Goal: Book appointment/travel/reservation

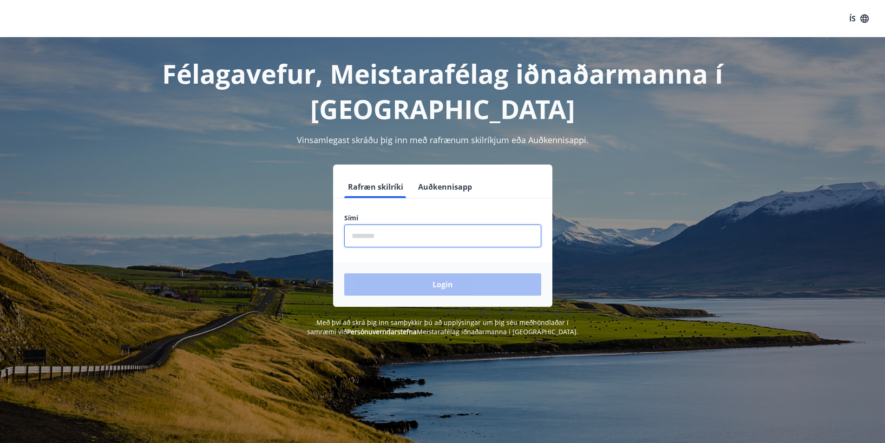
click at [350, 235] on input "phone" at bounding box center [442, 235] width 197 height 23
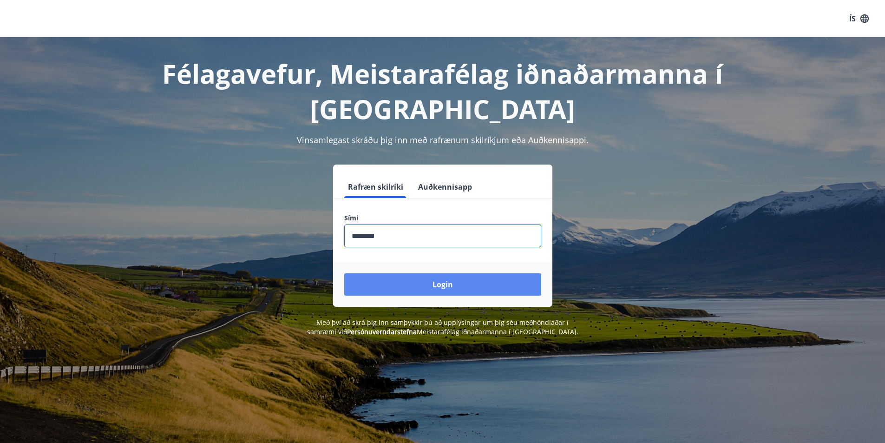
type input "********"
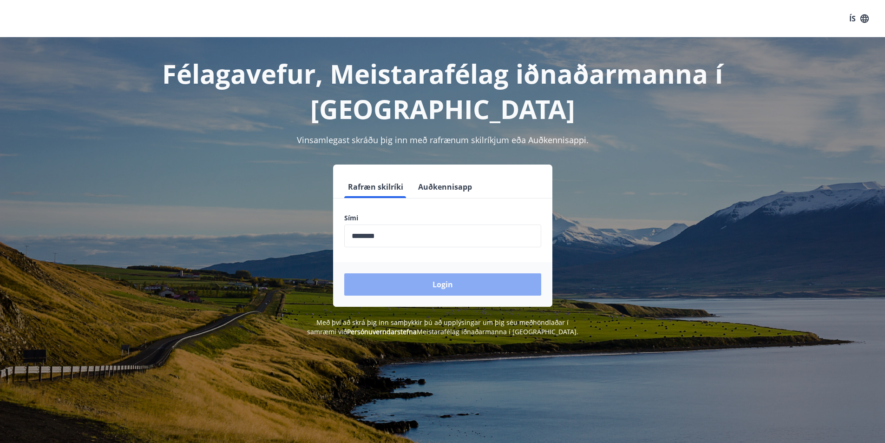
click at [438, 284] on button "Login" at bounding box center [442, 284] width 197 height 22
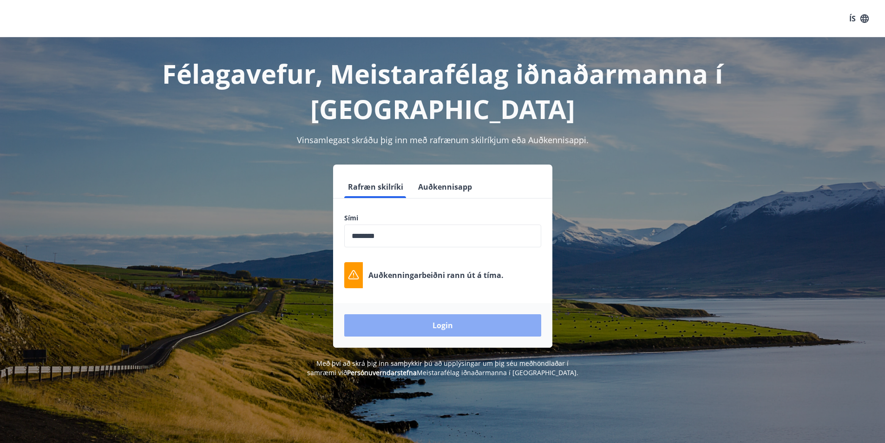
click at [445, 327] on button "Login" at bounding box center [442, 325] width 197 height 22
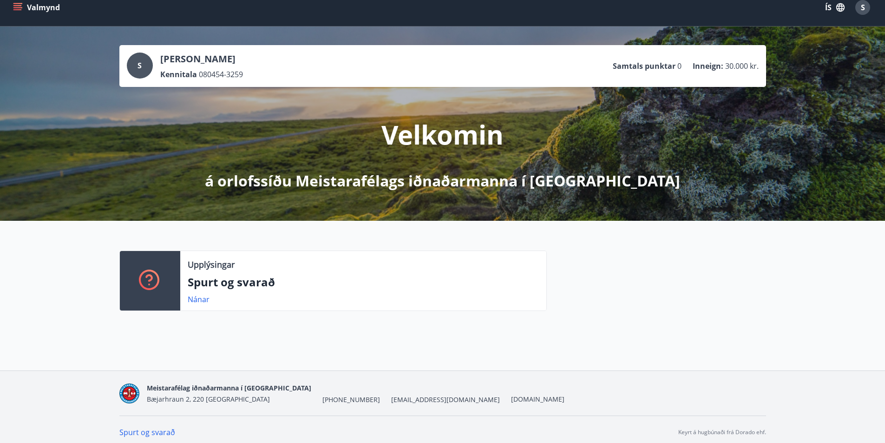
scroll to position [17, 0]
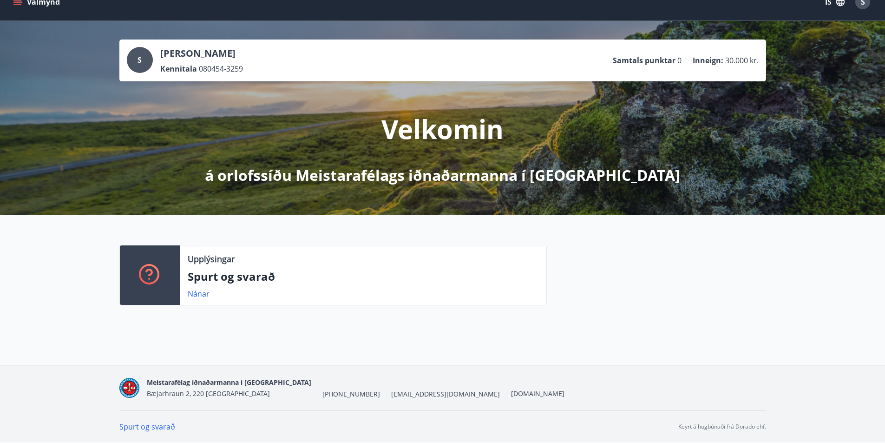
click at [147, 426] on link "Spurt og svarað" at bounding box center [147, 426] width 56 height 10
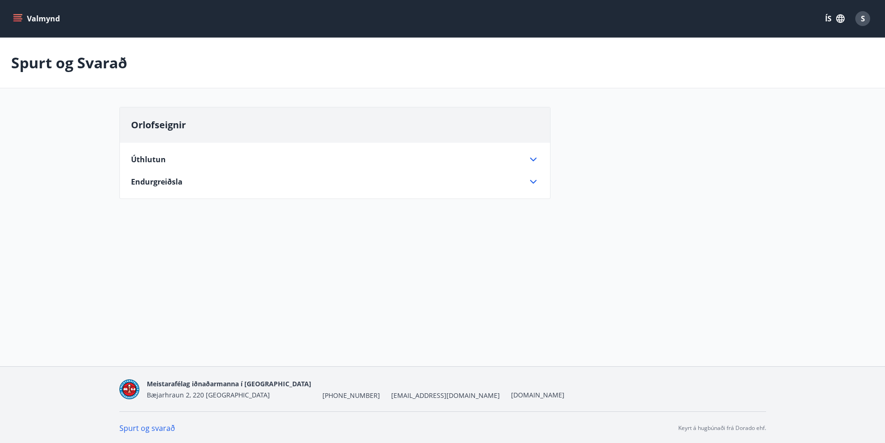
click at [157, 160] on span "Úthlutun" at bounding box center [148, 159] width 35 height 10
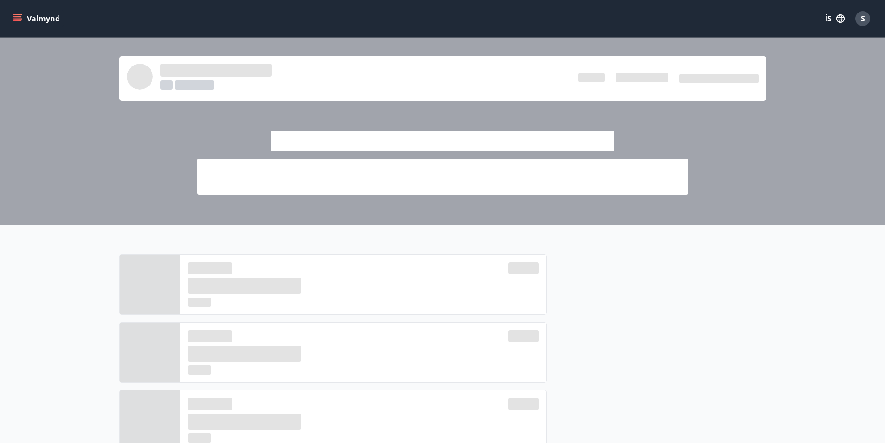
scroll to position [17, 0]
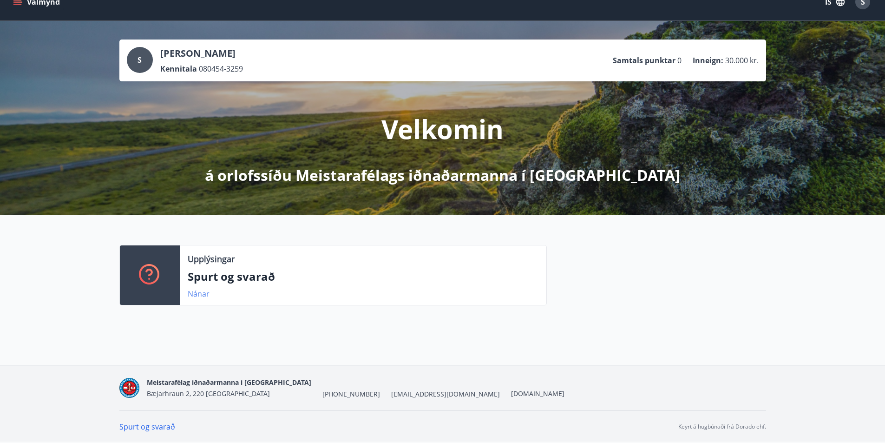
click at [203, 295] on link "Nánar" at bounding box center [199, 293] width 22 height 10
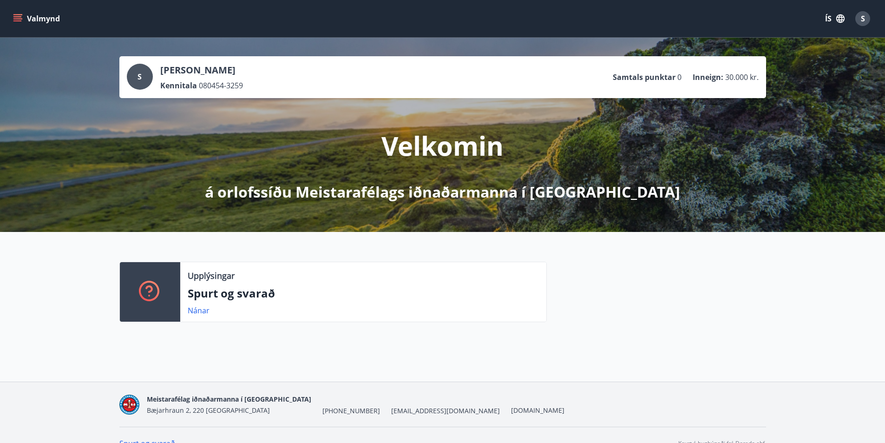
click at [17, 16] on icon "menu" at bounding box center [17, 16] width 8 height 1
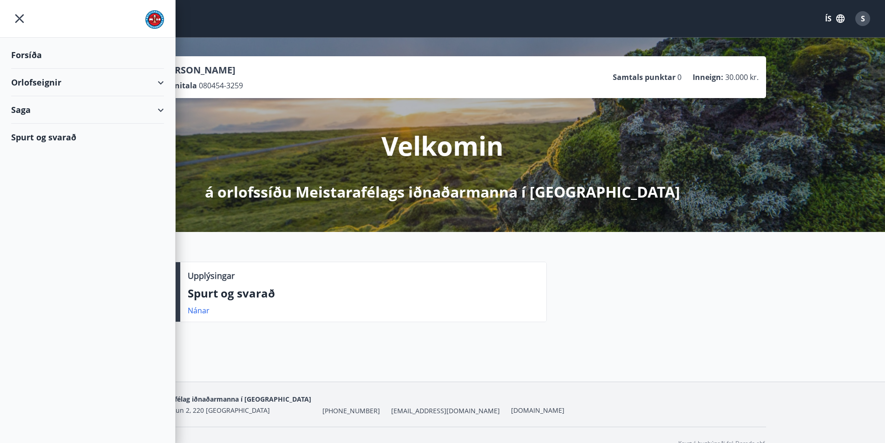
click at [32, 83] on div "Orlofseignir" at bounding box center [87, 82] width 153 height 27
click at [37, 104] on div "Framboð" at bounding box center [88, 106] width 138 height 20
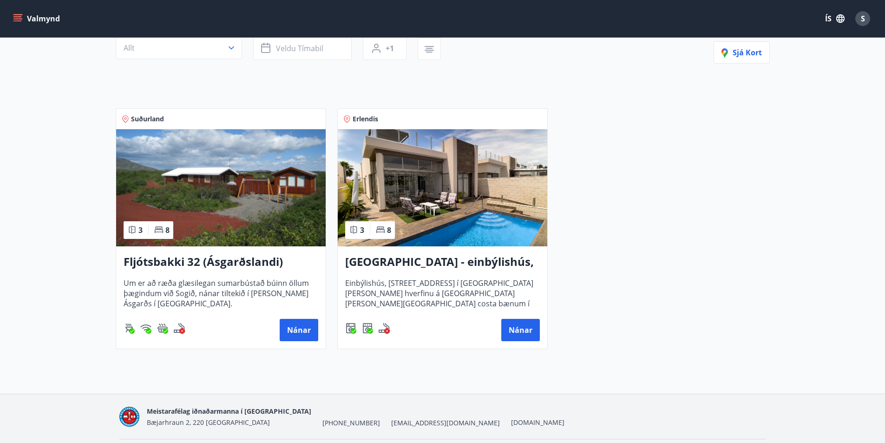
scroll to position [134, 0]
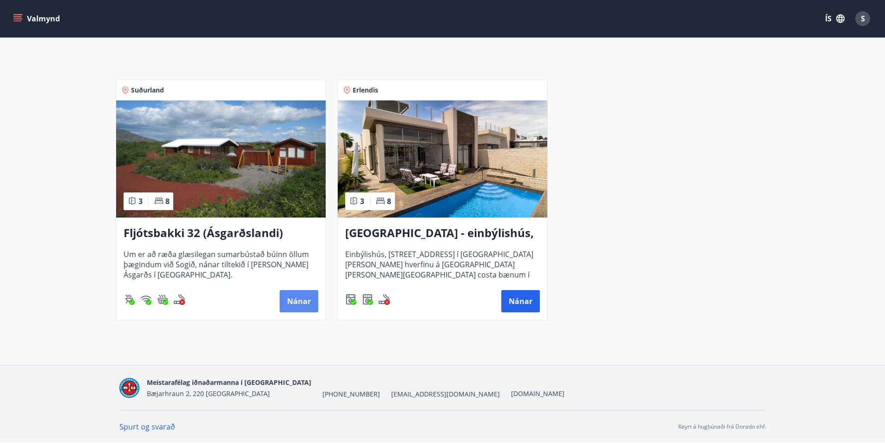
click at [295, 299] on button "Nánar" at bounding box center [299, 301] width 39 height 22
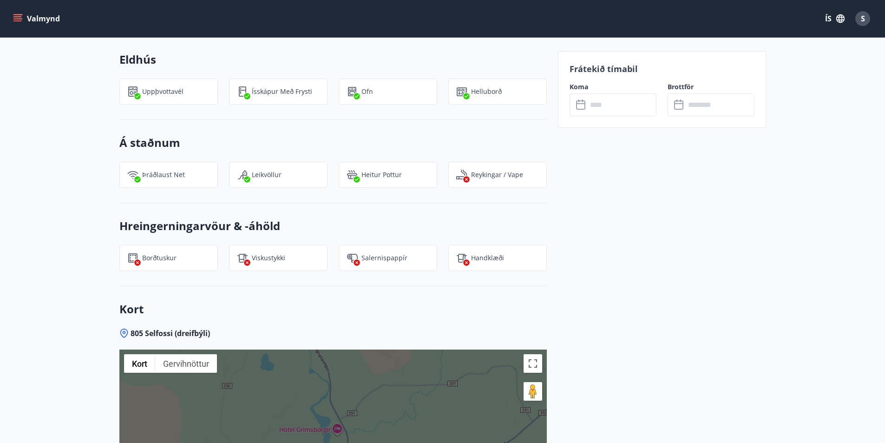
scroll to position [812, 0]
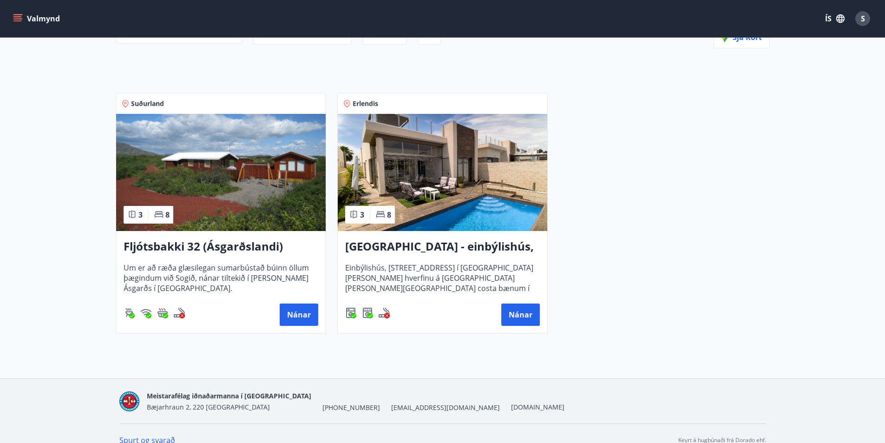
scroll to position [134, 0]
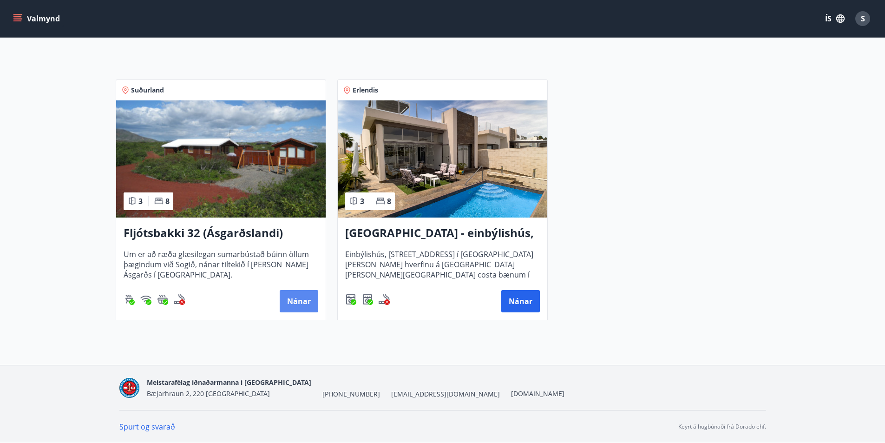
click at [297, 300] on button "Nánar" at bounding box center [299, 301] width 39 height 22
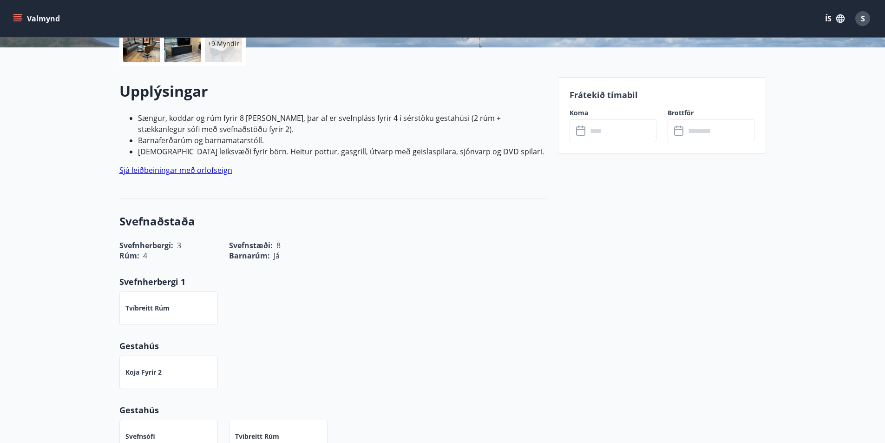
scroll to position [186, 0]
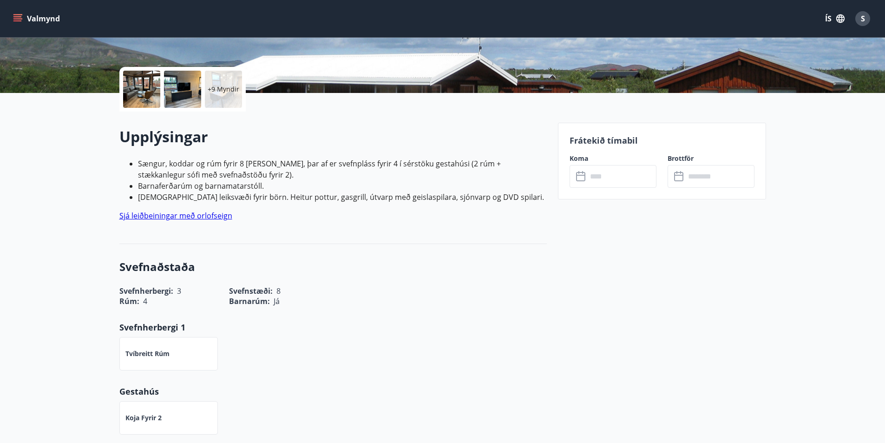
click at [581, 176] on icon at bounding box center [581, 176] width 11 height 11
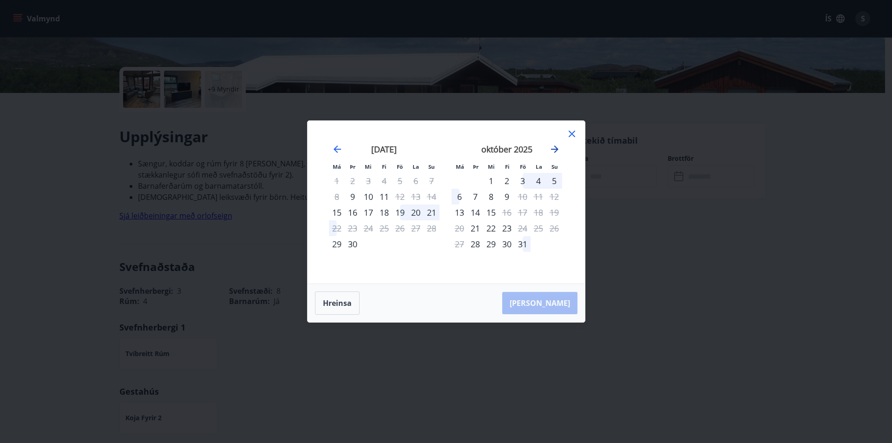
click at [552, 144] on icon "Move forward to switch to the next month." at bounding box center [554, 149] width 11 height 11
click at [335, 149] on icon "Move backward to switch to the previous month." at bounding box center [337, 148] width 7 height 7
click at [575, 130] on icon at bounding box center [571, 133] width 11 height 11
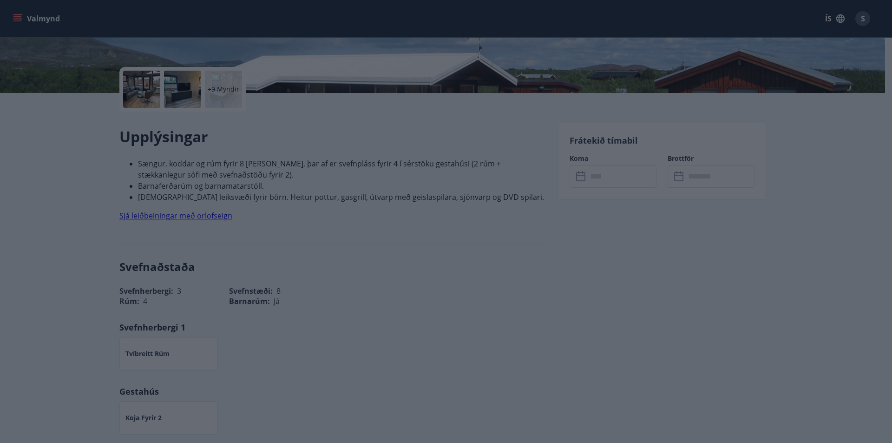
click at [573, 133] on icon at bounding box center [571, 133] width 11 height 11
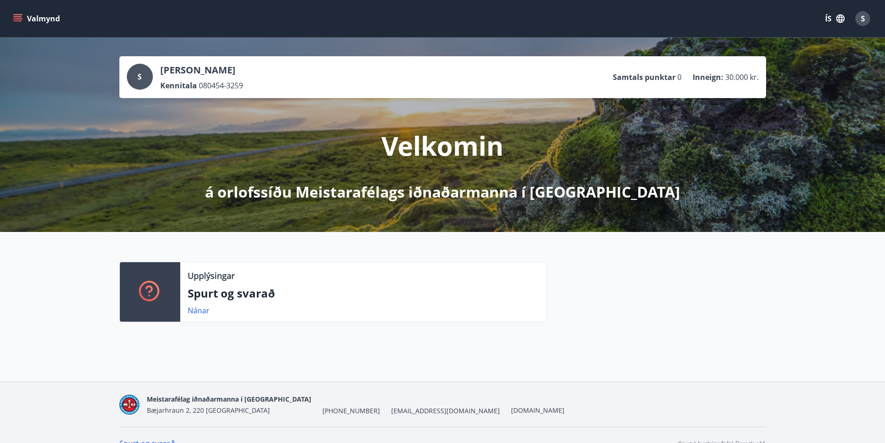
click at [17, 15] on icon "menu" at bounding box center [17, 18] width 9 height 9
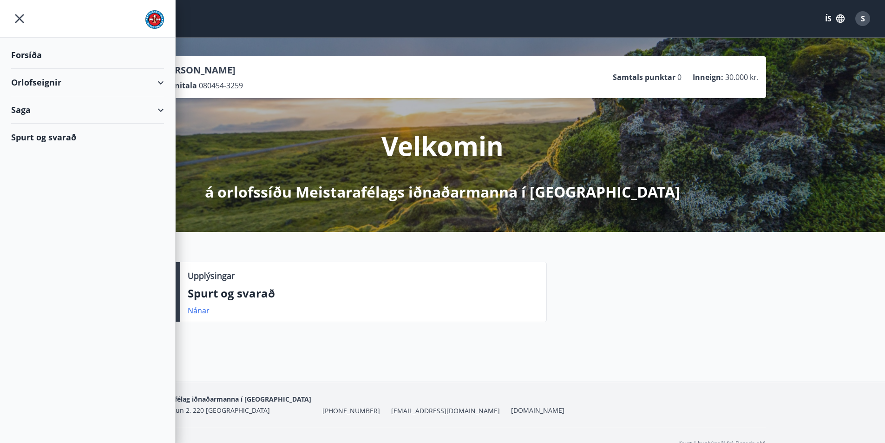
click at [38, 81] on div "Orlofseignir" at bounding box center [87, 82] width 153 height 27
click at [43, 125] on div "Bókunardagatal" at bounding box center [88, 126] width 138 height 20
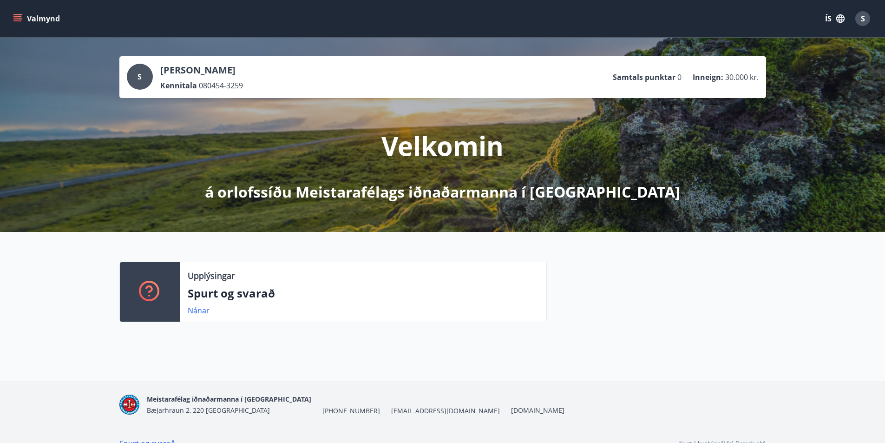
click at [17, 17] on icon "menu" at bounding box center [17, 16] width 8 height 1
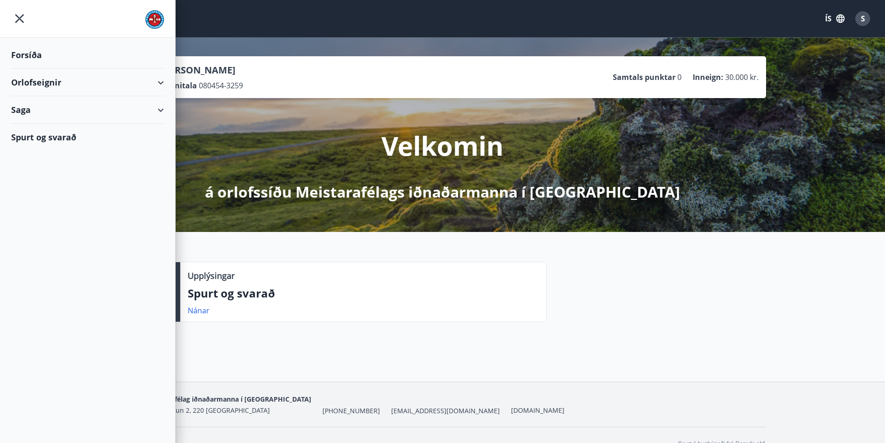
click at [31, 52] on div "Forsíða" at bounding box center [87, 54] width 153 height 27
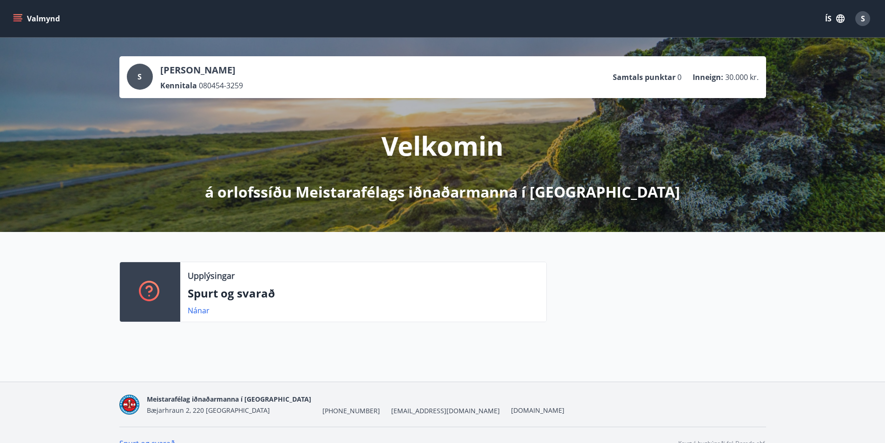
click at [19, 15] on icon "menu" at bounding box center [17, 18] width 9 height 9
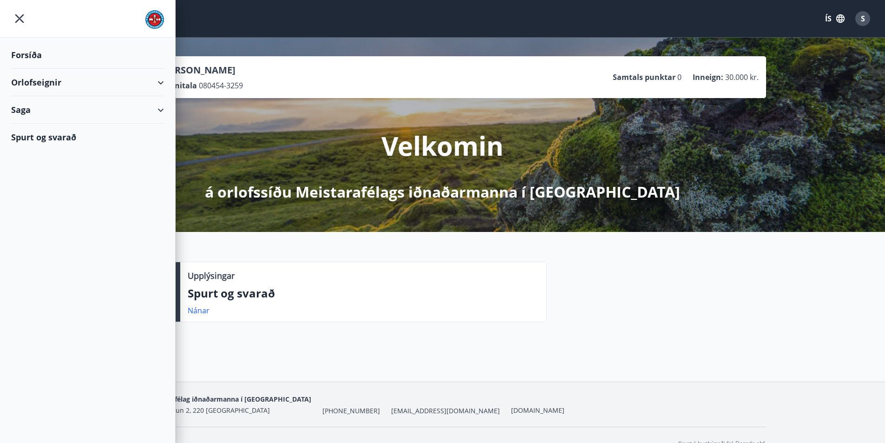
click at [23, 81] on div "Orlofseignir" at bounding box center [87, 82] width 153 height 27
click at [41, 105] on div "Framboð" at bounding box center [88, 106] width 138 height 20
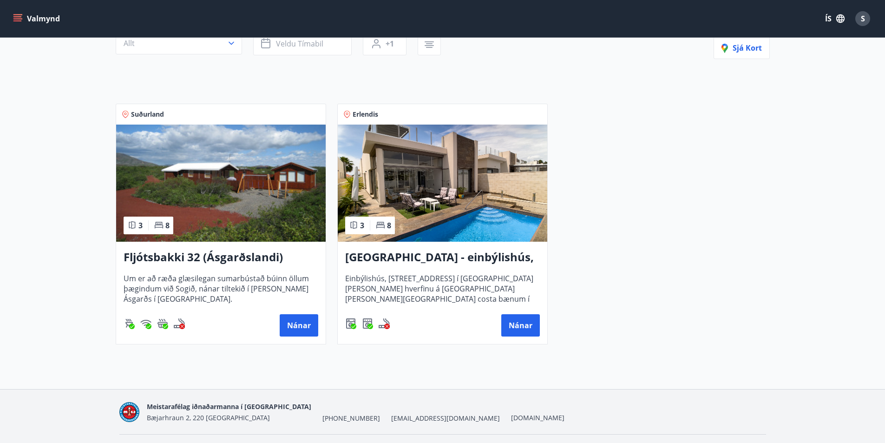
scroll to position [134, 0]
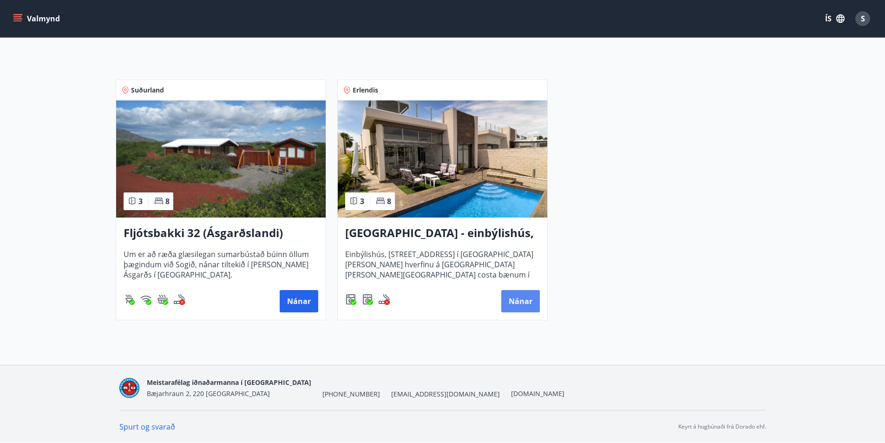
click at [524, 299] on button "Nánar" at bounding box center [520, 301] width 39 height 22
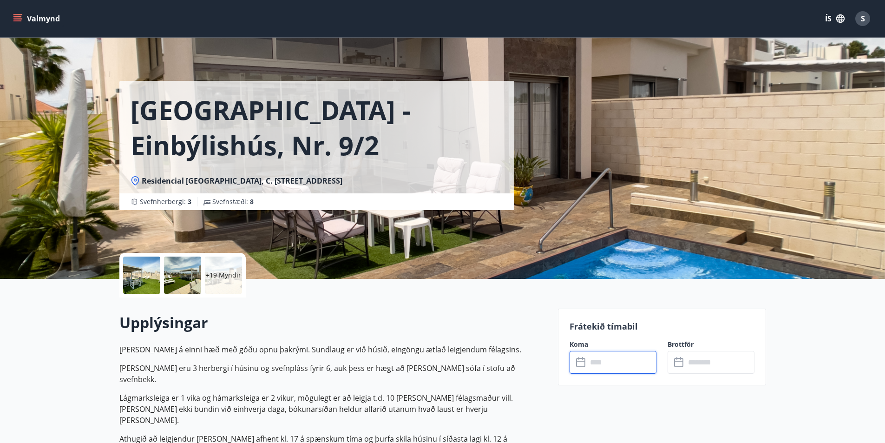
click at [606, 367] on input "text" at bounding box center [621, 362] width 69 height 23
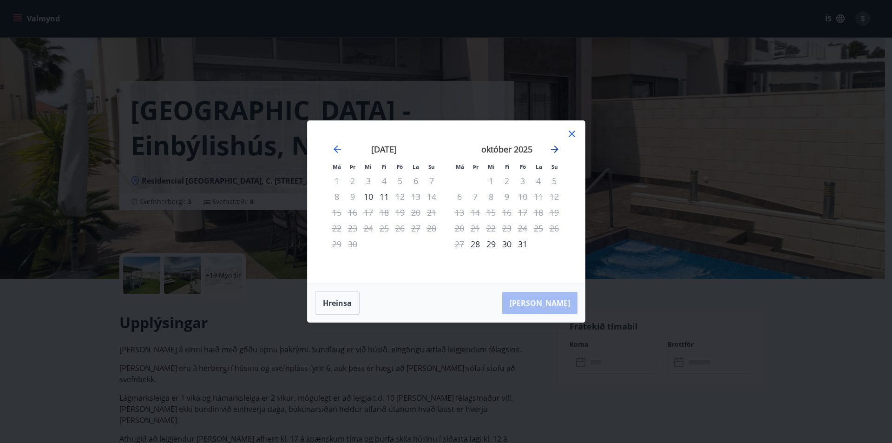
click at [553, 148] on icon "Move forward to switch to the next month." at bounding box center [554, 149] width 11 height 11
